Goal: Task Accomplishment & Management: Manage account settings

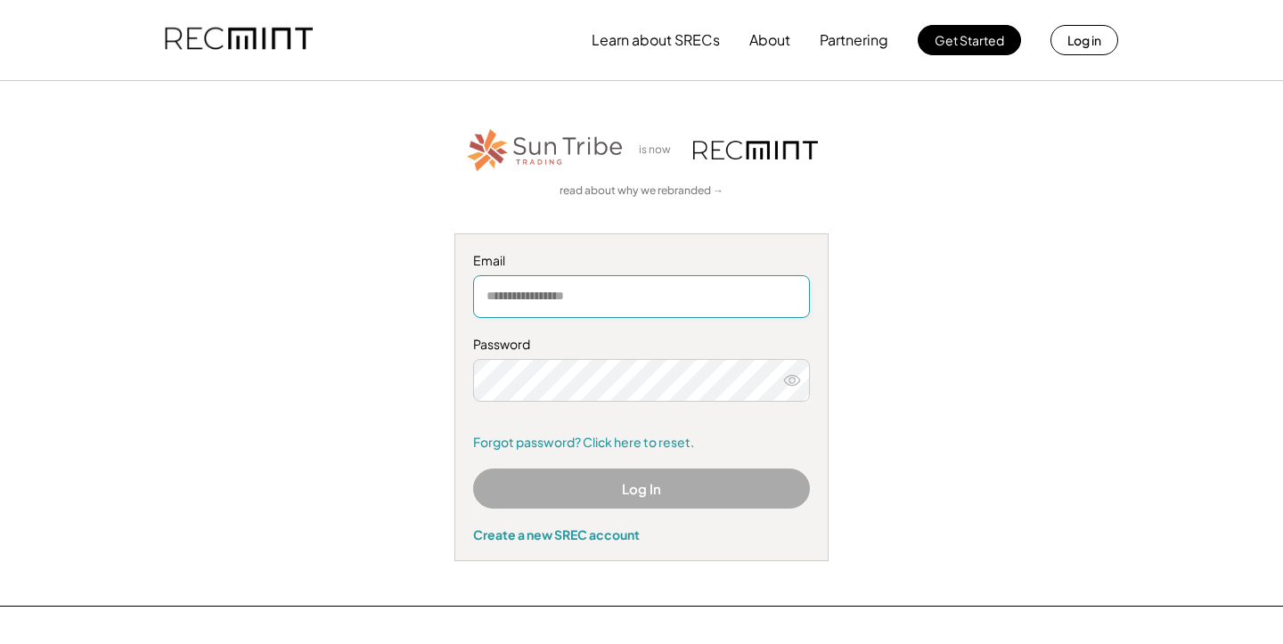
type input "**********"
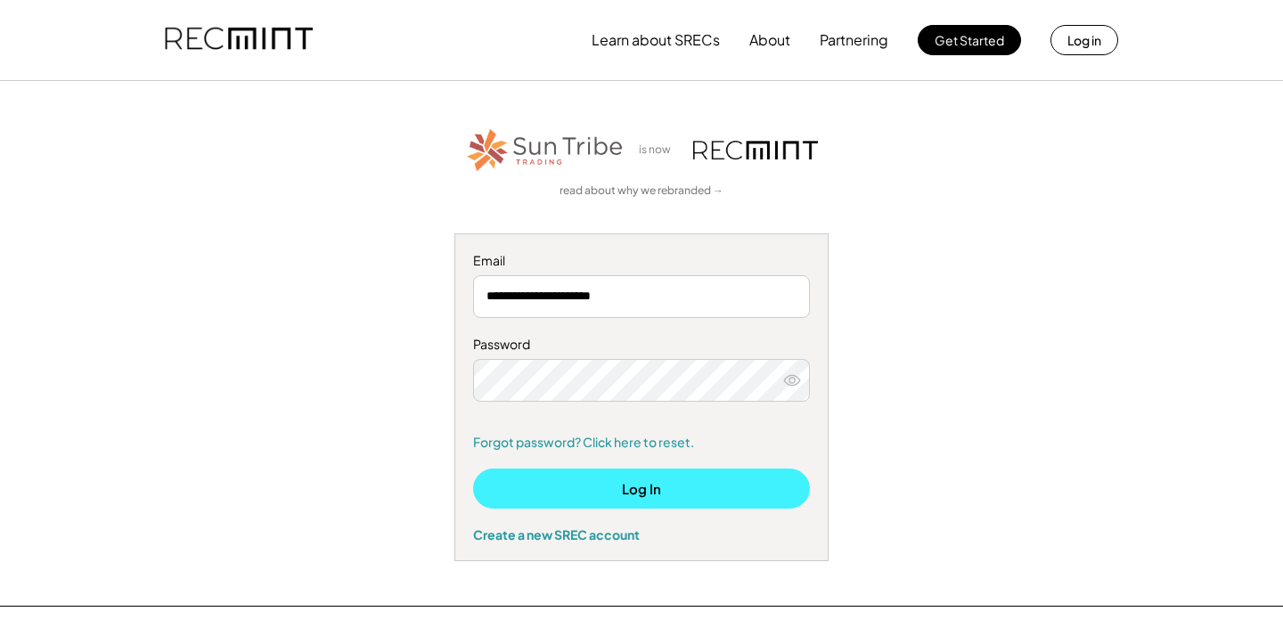
click at [681, 496] on button "Log In" at bounding box center [641, 489] width 337 height 40
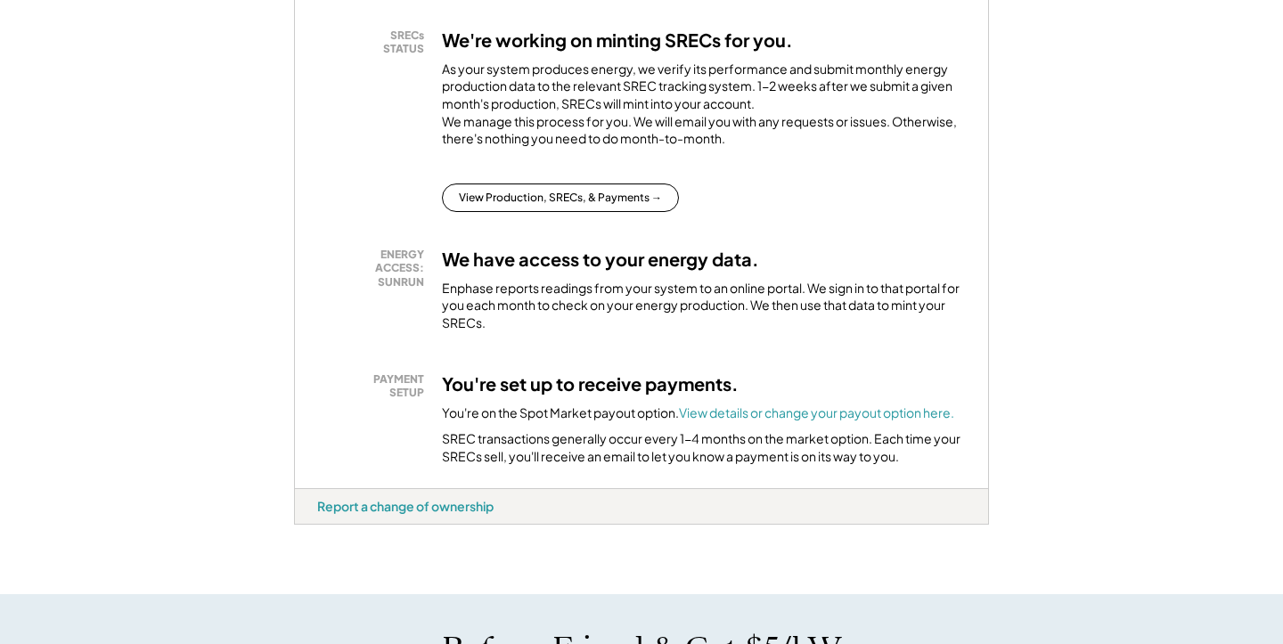
scroll to position [365, 0]
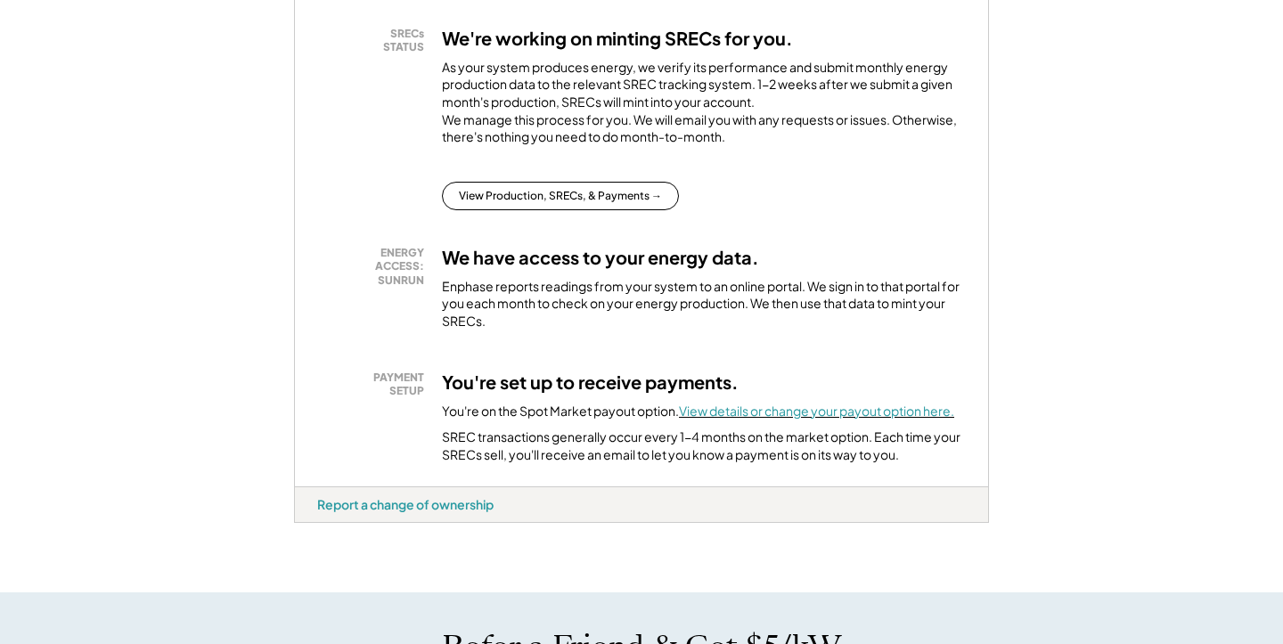
click at [752, 419] on font "View details or change your payout option here." at bounding box center [816, 411] width 275 height 16
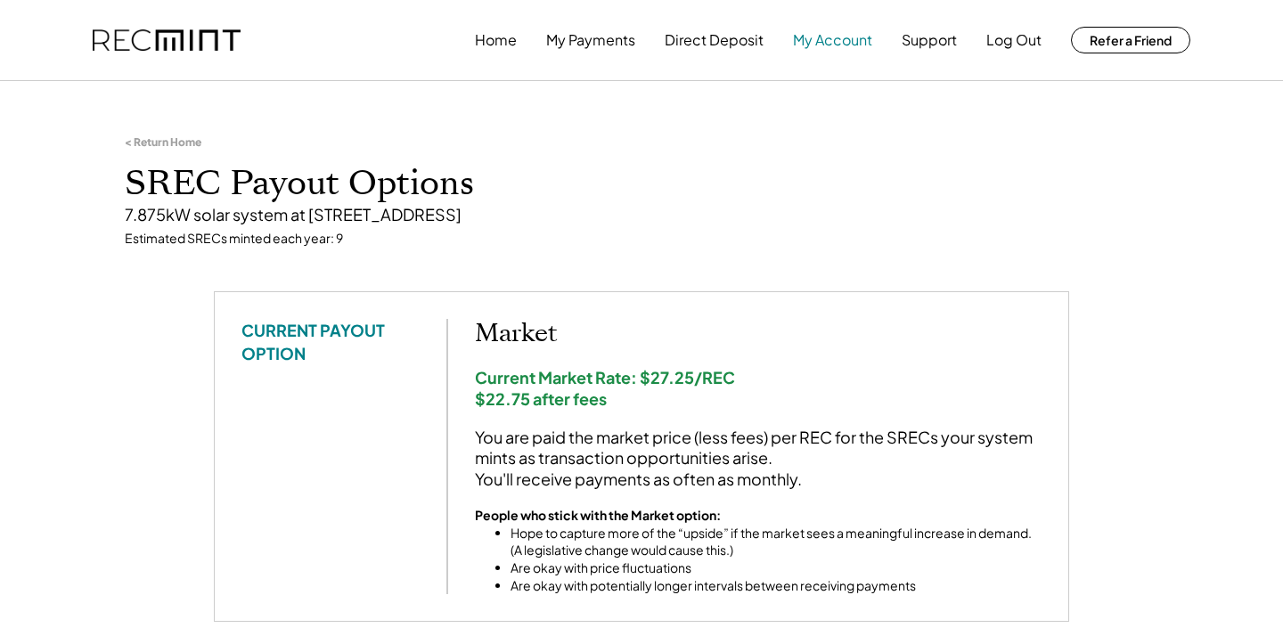
click at [829, 52] on button "My Account" at bounding box center [832, 40] width 79 height 36
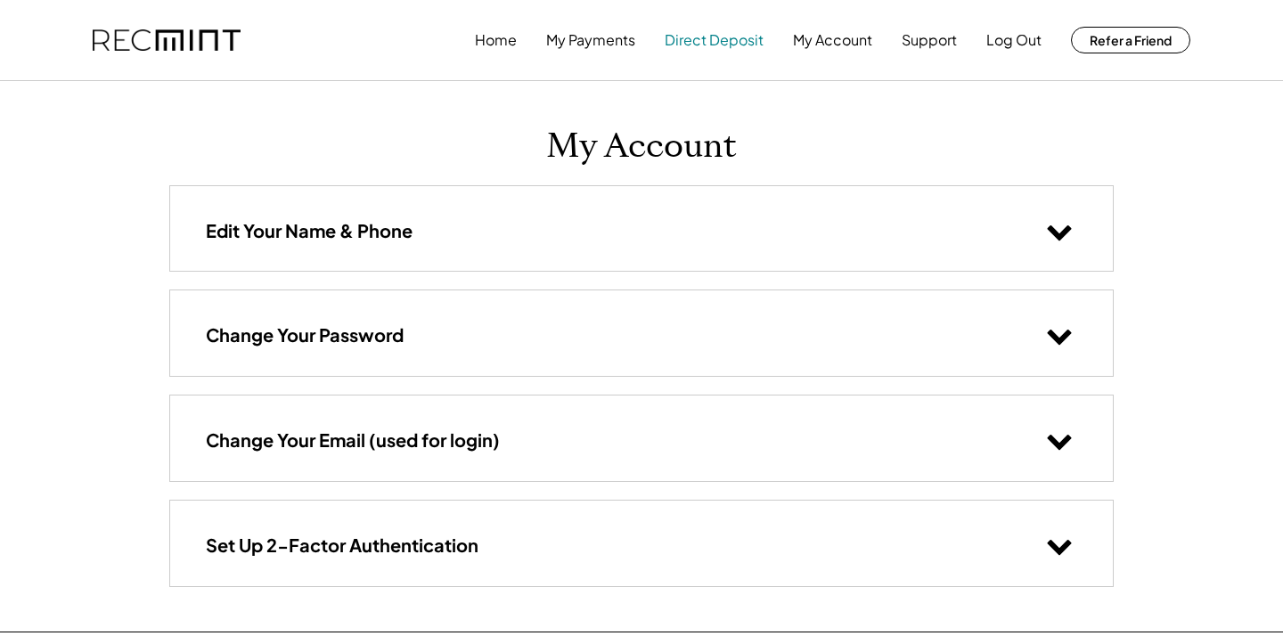
click at [725, 36] on button "Direct Deposit" at bounding box center [714, 40] width 99 height 36
